Goal: Find specific page/section: Find specific page/section

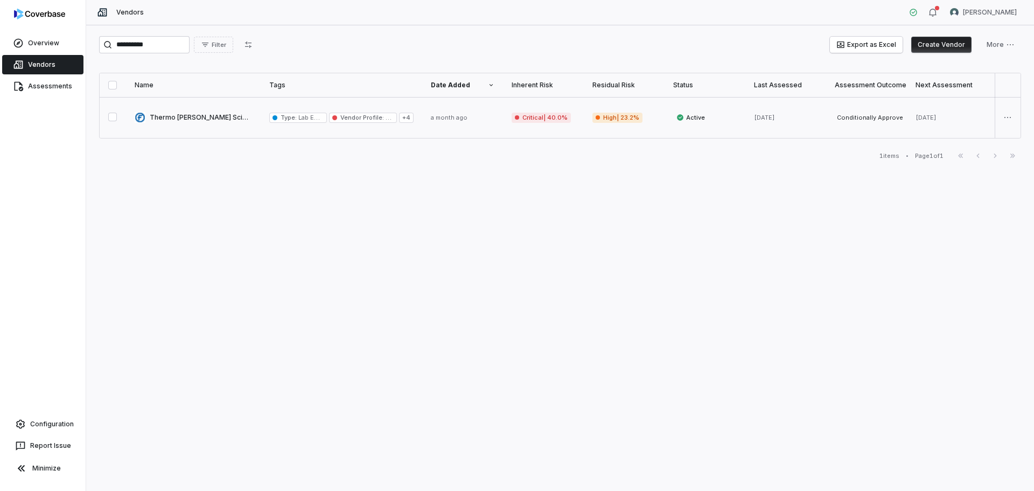
click at [184, 117] on link at bounding box center [193, 117] width 135 height 41
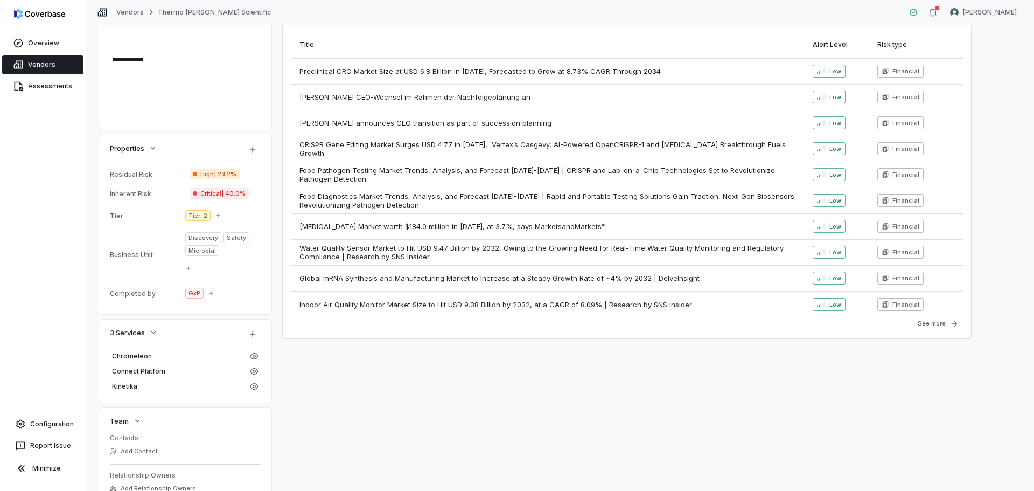
scroll to position [592, 0]
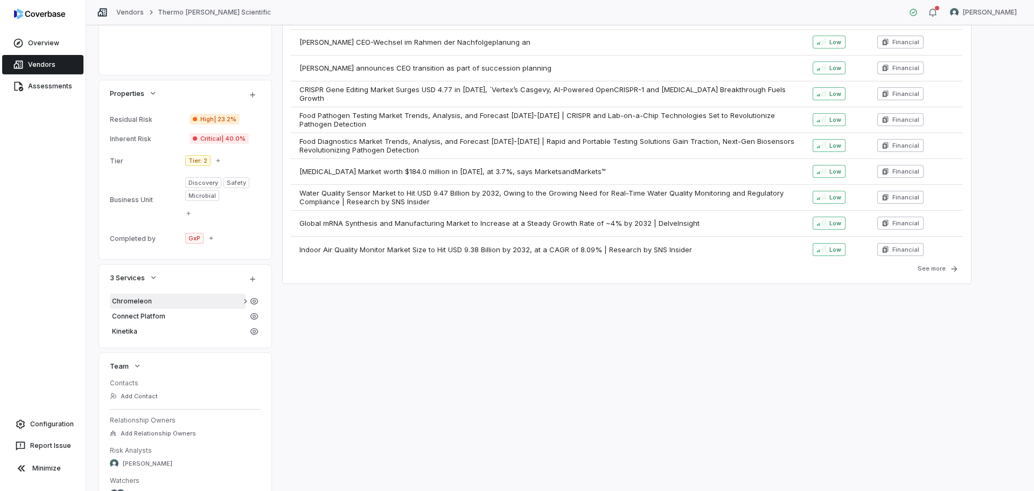
click at [139, 298] on span "Chromeleon" at bounding box center [177, 301] width 131 height 9
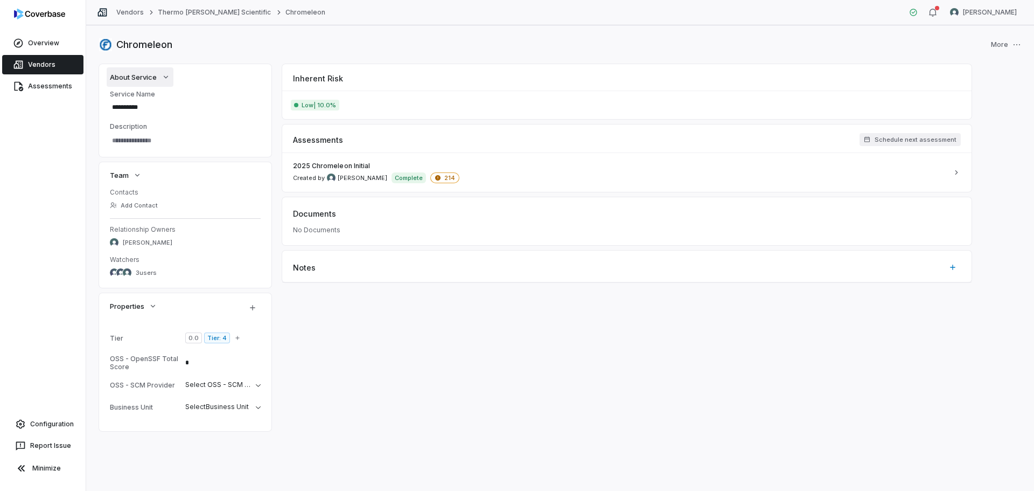
click at [147, 75] on span "About Service" at bounding box center [133, 77] width 47 height 10
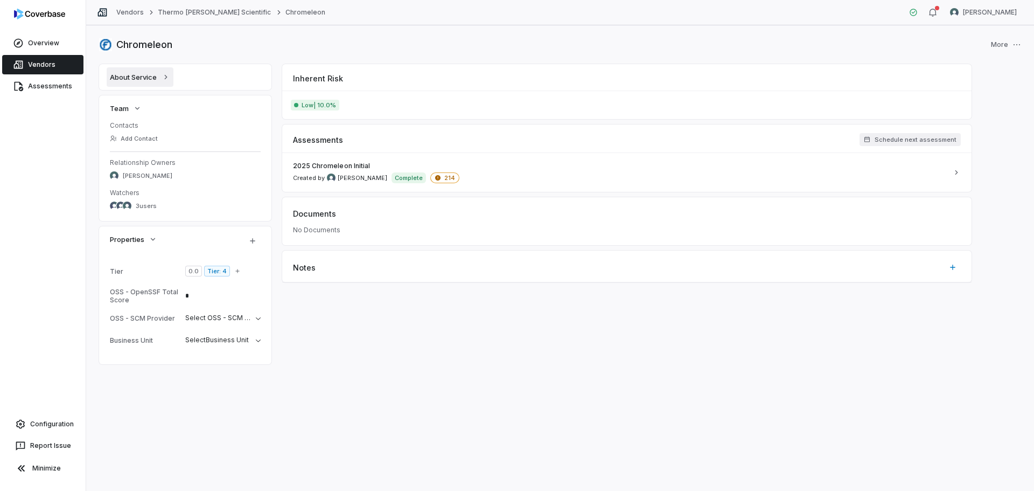
click at [147, 75] on span "About Service" at bounding box center [133, 77] width 47 height 10
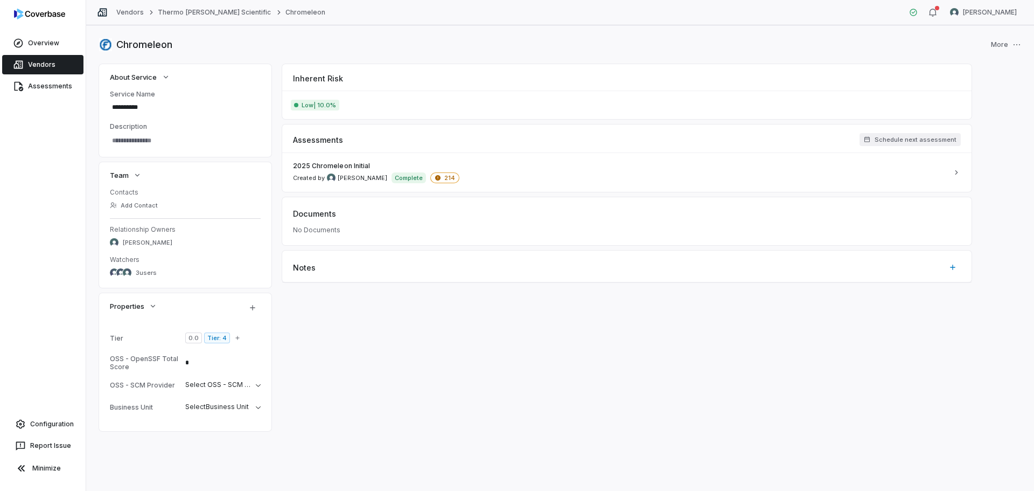
type textarea "*"
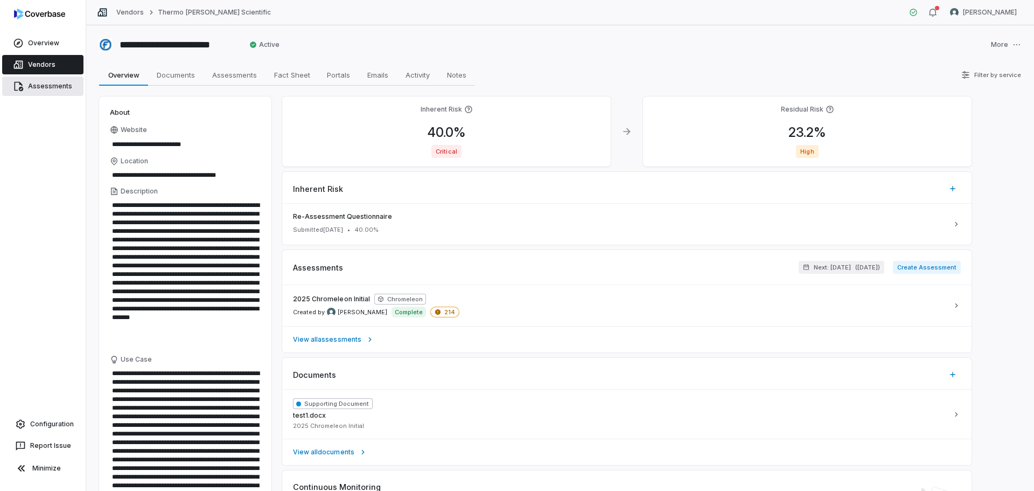
click at [54, 87] on link "Assessments" at bounding box center [42, 85] width 81 height 19
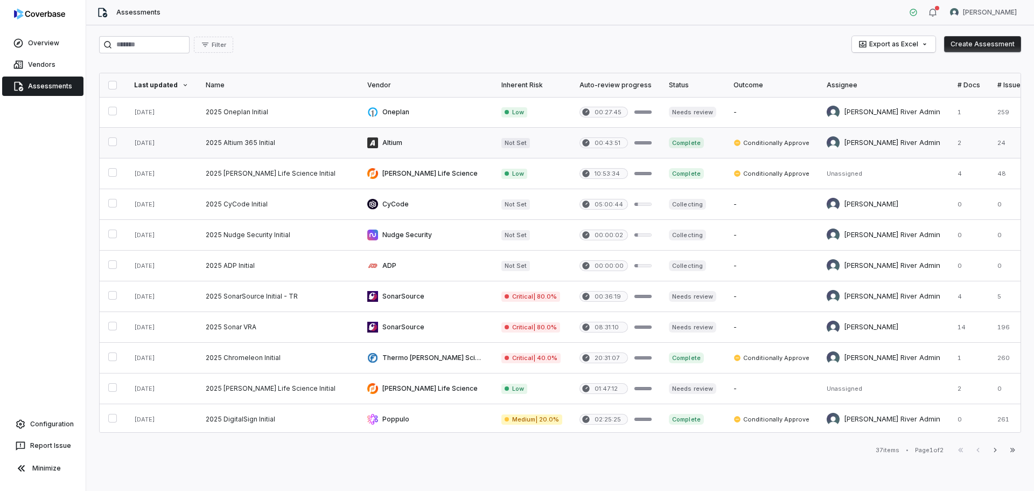
click at [243, 144] on link at bounding box center [278, 143] width 162 height 30
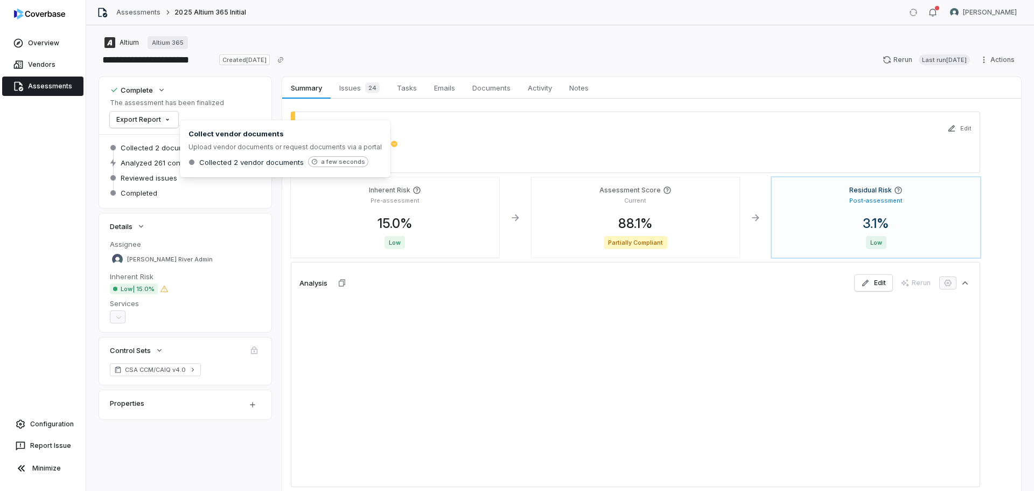
click at [243, 144] on span "Upload vendor documents or request documents via a portal" at bounding box center [285, 147] width 193 height 9
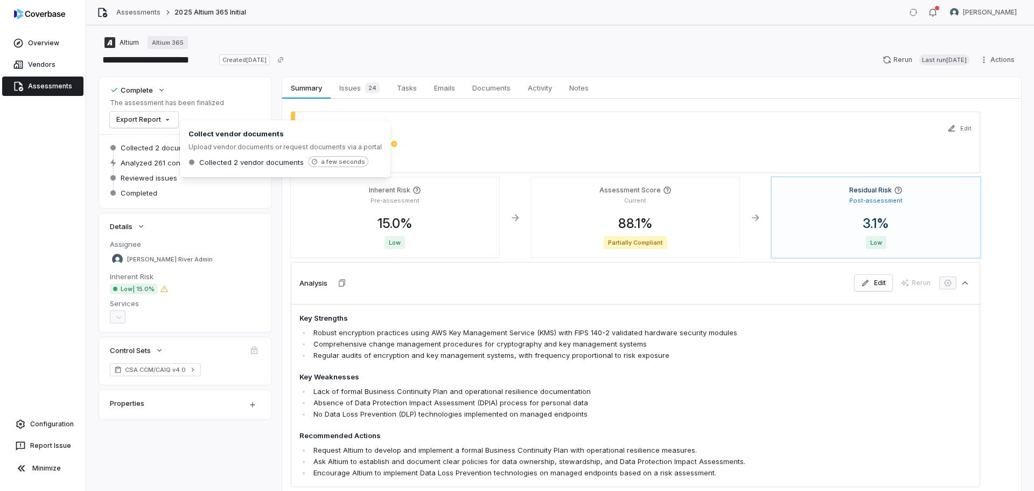
click at [235, 117] on div "Complete The assessment has been finalized Export Report" at bounding box center [185, 105] width 151 height 44
click at [167, 120] on html "**********" at bounding box center [517, 245] width 1034 height 491
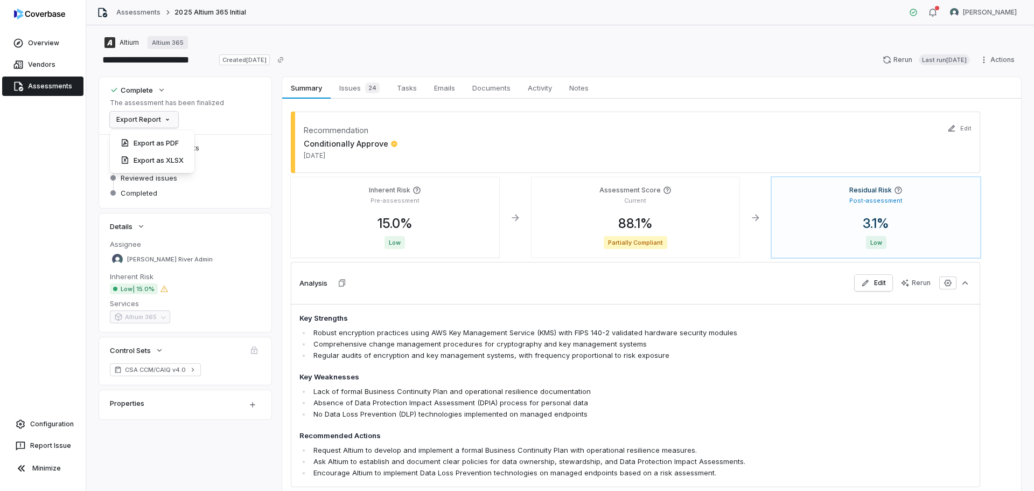
click at [46, 89] on html "**********" at bounding box center [517, 245] width 1034 height 491
click at [23, 83] on icon at bounding box center [18, 86] width 11 height 11
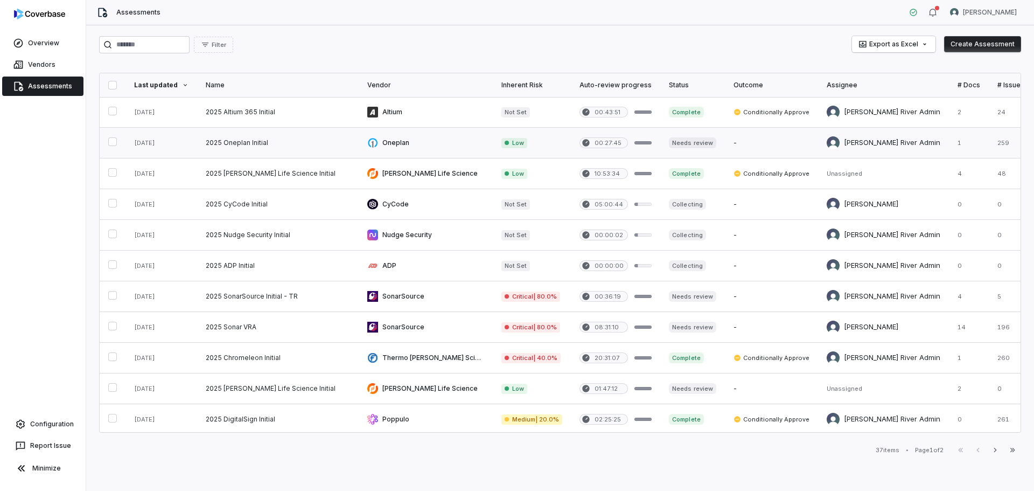
click at [228, 144] on link at bounding box center [278, 143] width 162 height 30
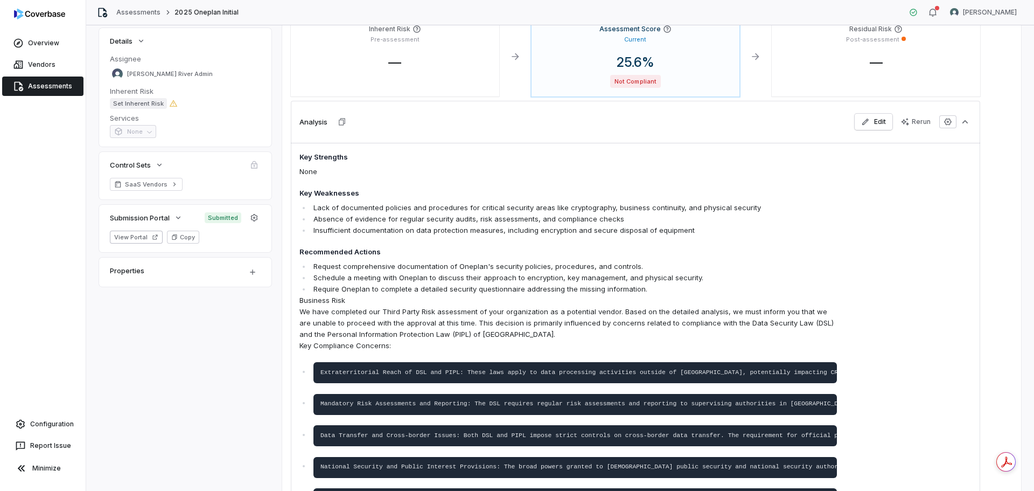
scroll to position [162, 0]
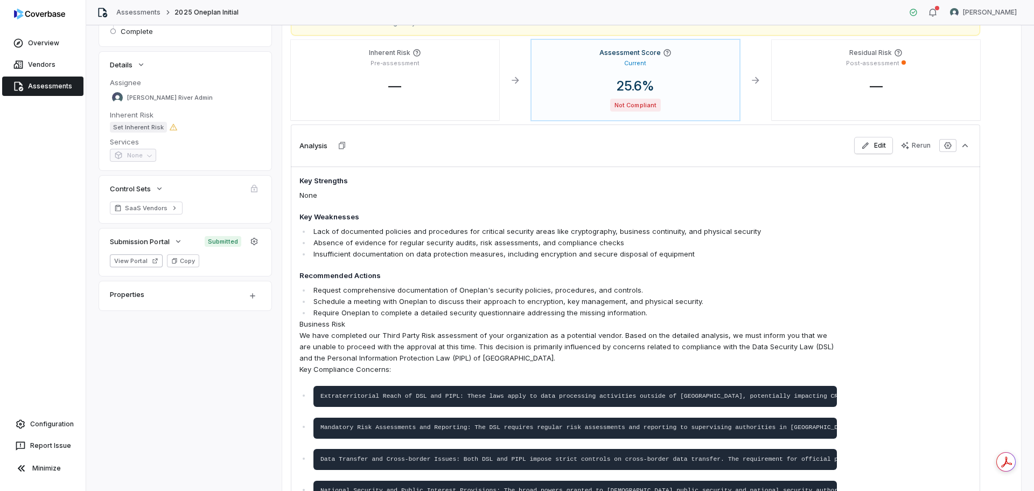
click at [35, 83] on link "Assessments" at bounding box center [42, 85] width 81 height 19
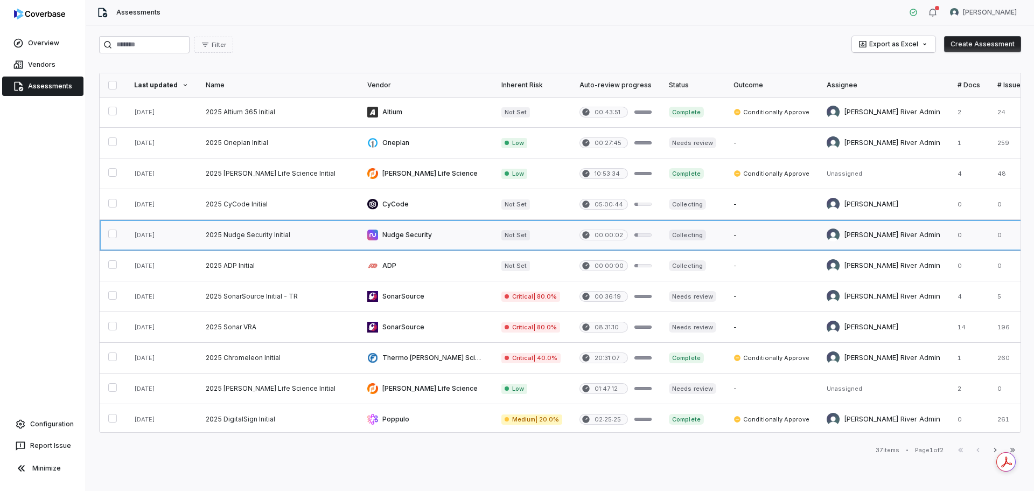
click at [245, 236] on link at bounding box center [278, 235] width 162 height 30
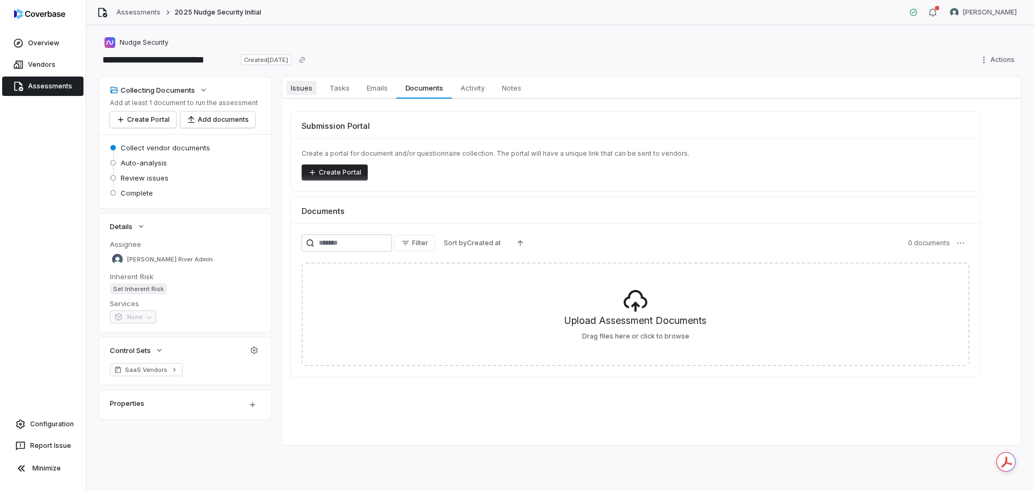
click at [297, 89] on span "Issues" at bounding box center [302, 88] width 30 height 14
